Goal: Task Accomplishment & Management: Use online tool/utility

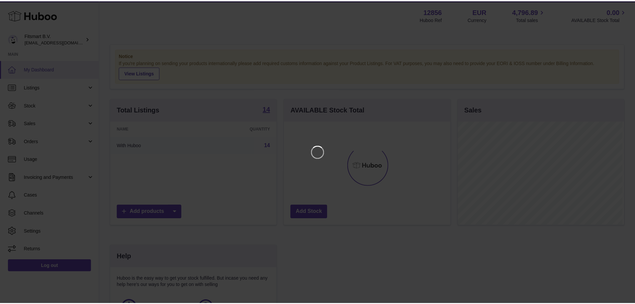
scroll to position [104, 168]
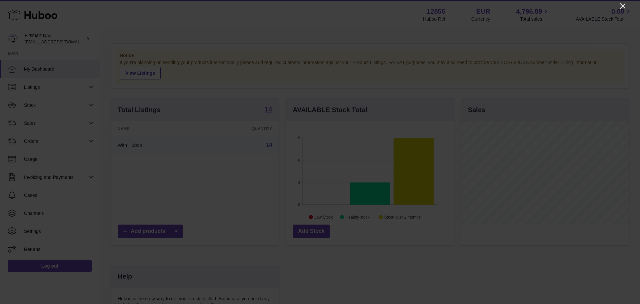
click at [623, 3] on icon "Close" at bounding box center [623, 6] width 8 height 8
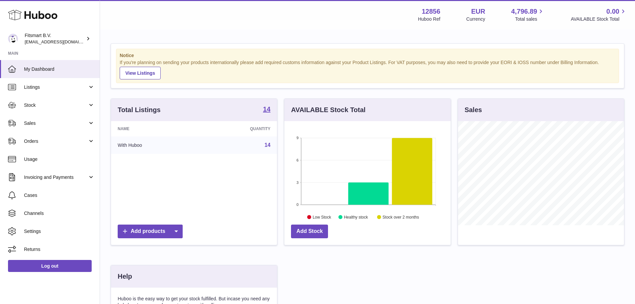
scroll to position [333258, 333196]
click at [65, 143] on span "Orders" at bounding box center [56, 141] width 64 height 6
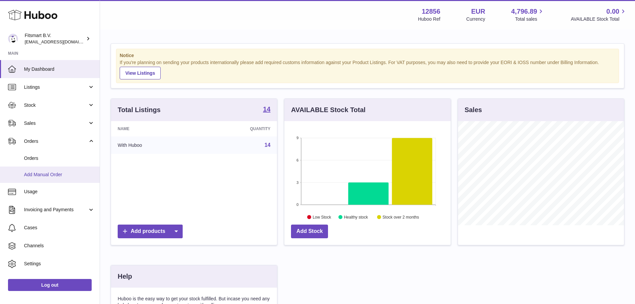
click at [54, 175] on span "Add Manual Order" at bounding box center [59, 174] width 71 height 6
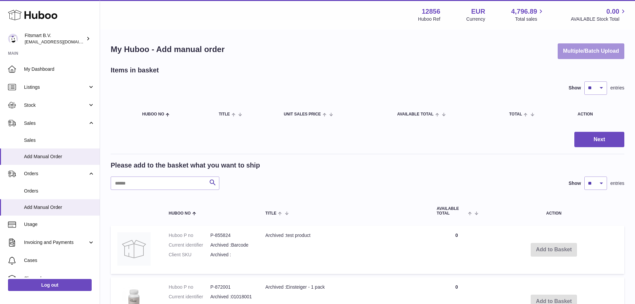
click at [581, 51] on button "Multiple/Batch Upload" at bounding box center [591, 51] width 67 height 16
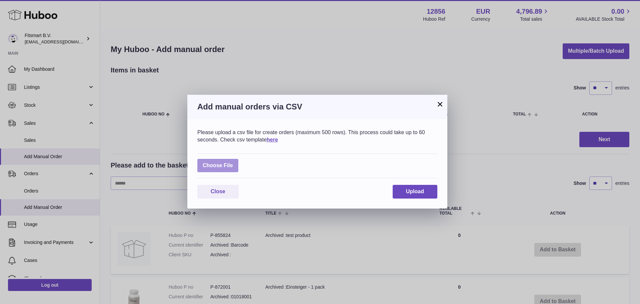
click at [222, 164] on label at bounding box center [217, 166] width 41 height 14
click at [233, 162] on input "file" at bounding box center [233, 162] width 0 height 0
type input "**********"
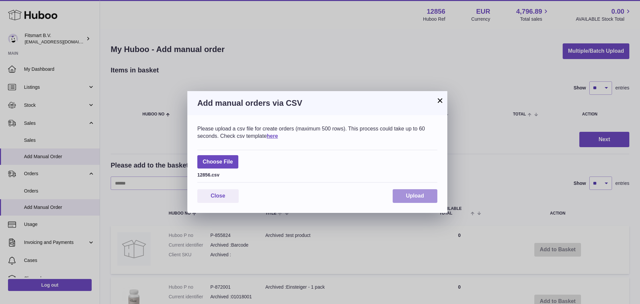
click at [406, 196] on span "Upload" at bounding box center [415, 196] width 18 height 6
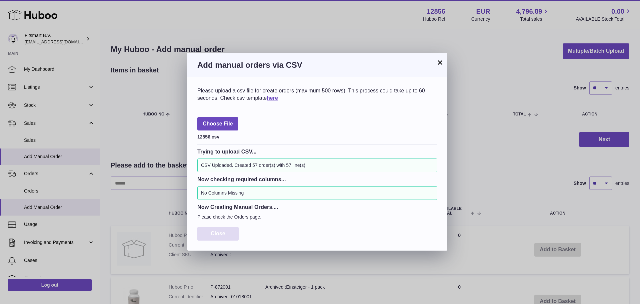
click at [222, 232] on span "Close" at bounding box center [218, 233] width 15 height 6
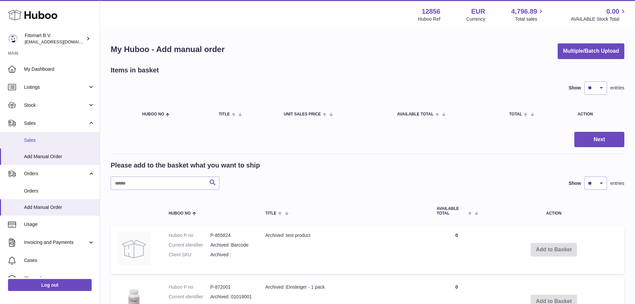
click at [50, 140] on span "Sales" at bounding box center [59, 140] width 71 height 6
